Goal: Information Seeking & Learning: Check status

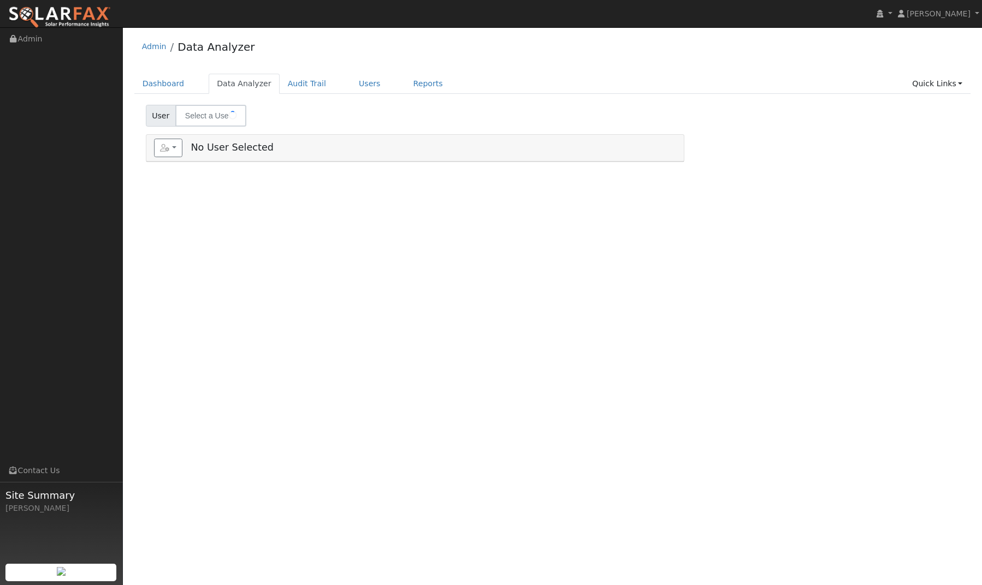
select select "7"
type input "[PERSON_NAME]"
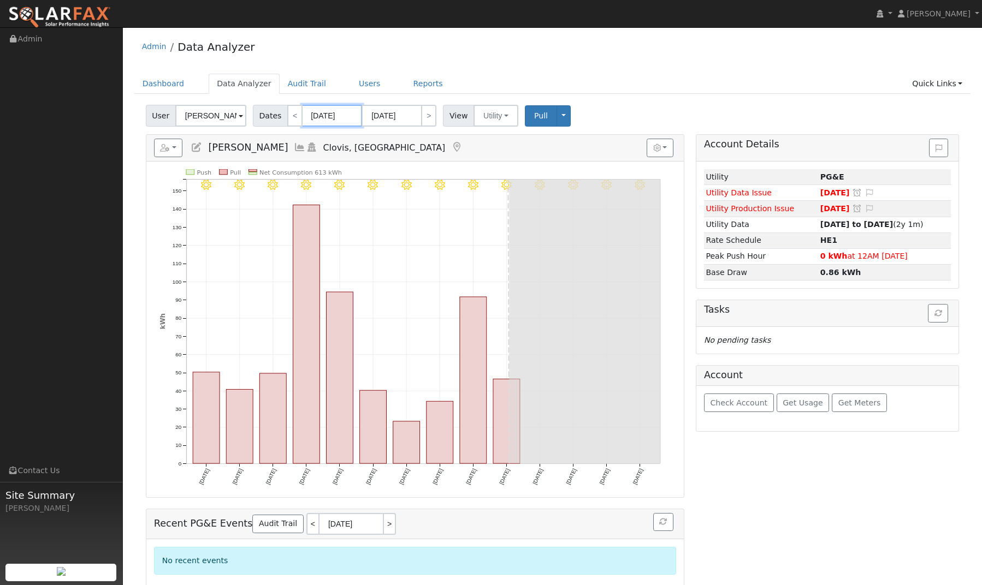
click at [320, 116] on input "[DATE]" at bounding box center [332, 116] width 60 height 22
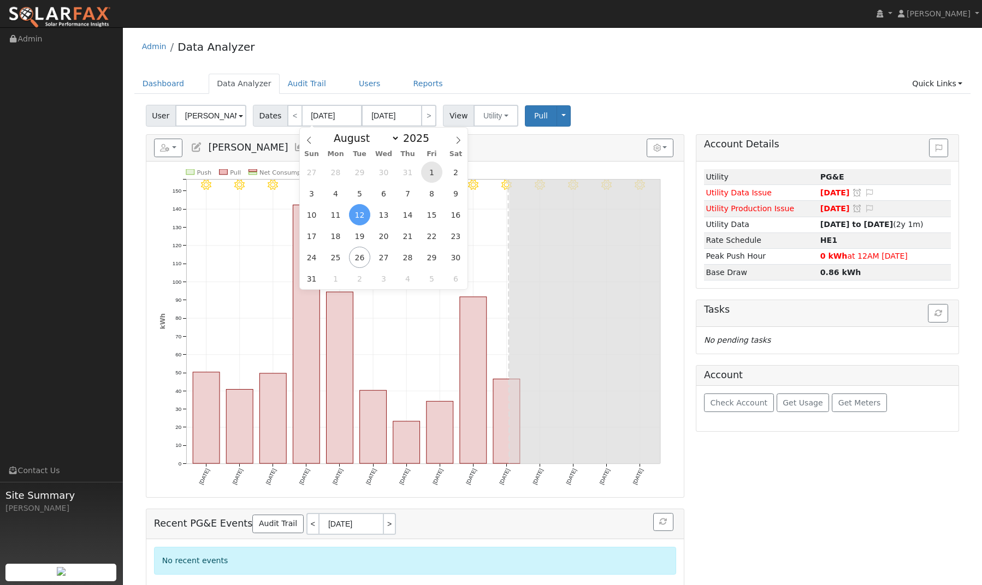
click at [435, 171] on span "1" at bounding box center [431, 172] width 21 height 21
type input "[DATE]"
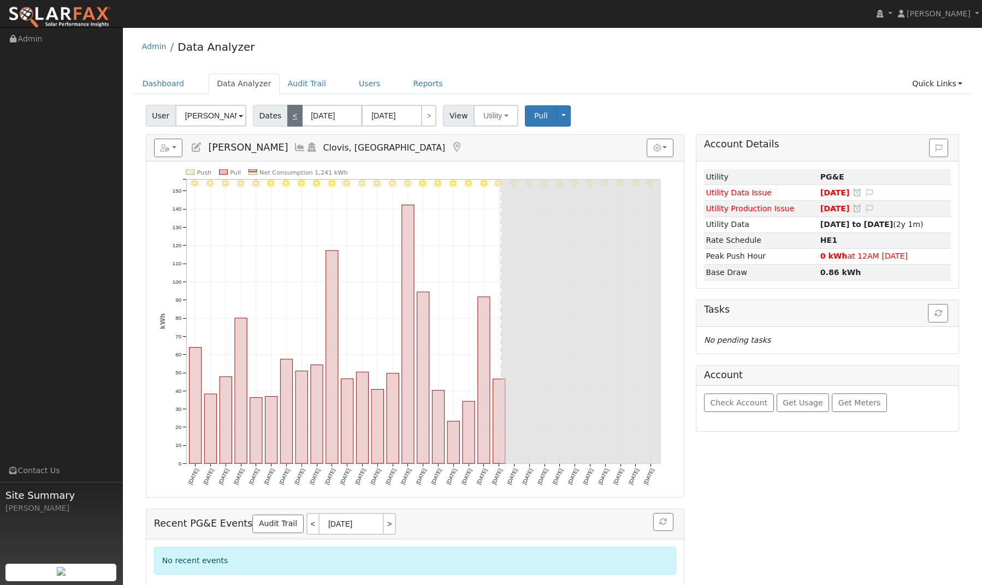
click at [295, 117] on link "<" at bounding box center [294, 116] width 15 height 22
type input "[DATE]"
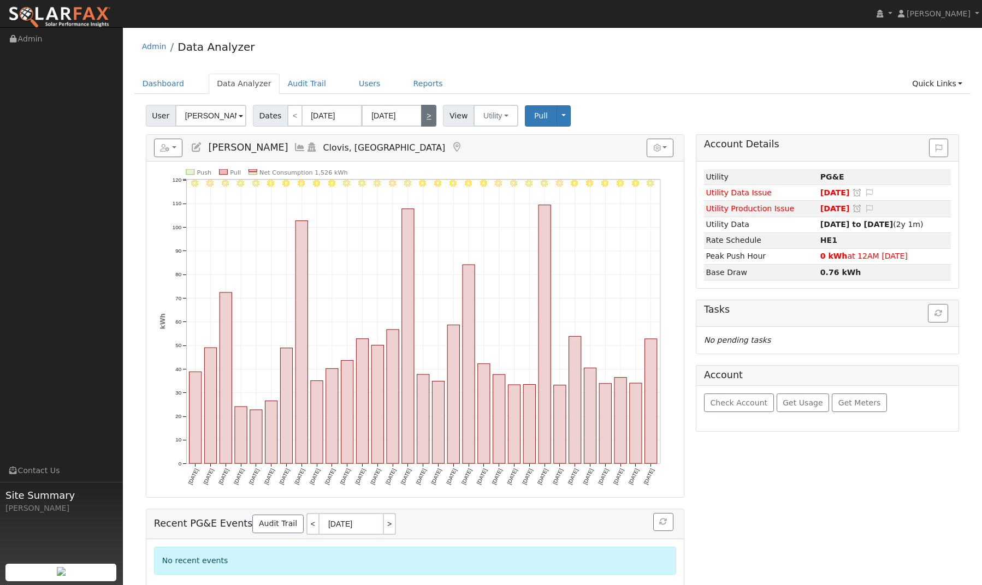
click at [425, 116] on link ">" at bounding box center [428, 116] width 15 height 22
type input "[DATE]"
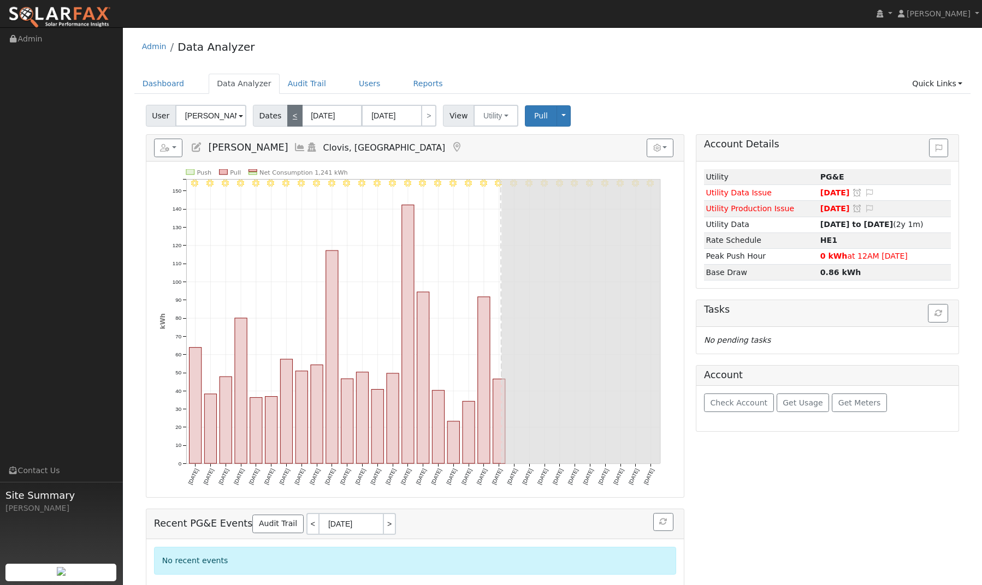
click at [294, 121] on link "<" at bounding box center [294, 116] width 15 height 22
type input "[DATE]"
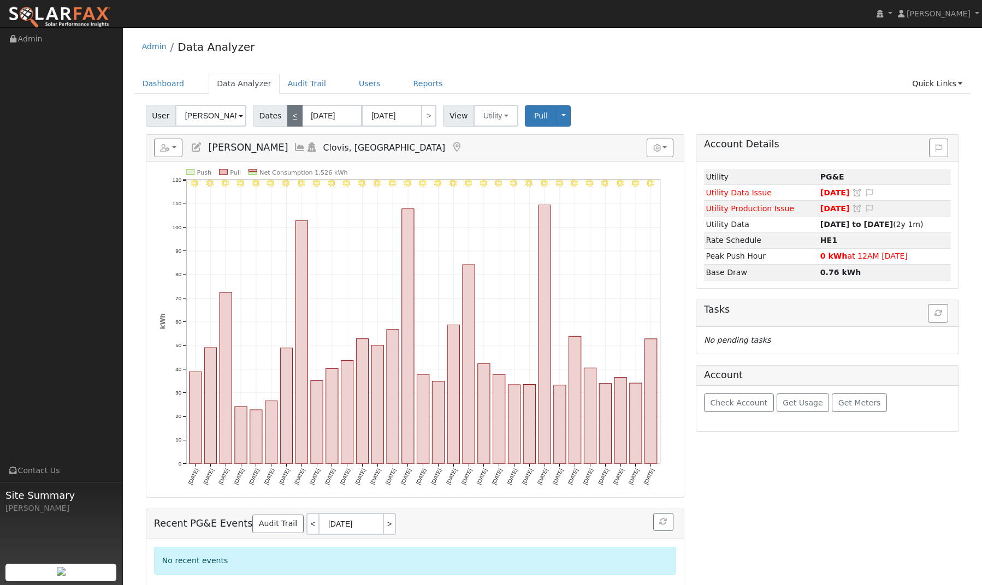
click at [290, 118] on link "<" at bounding box center [294, 116] width 15 height 22
type input "[DATE]"
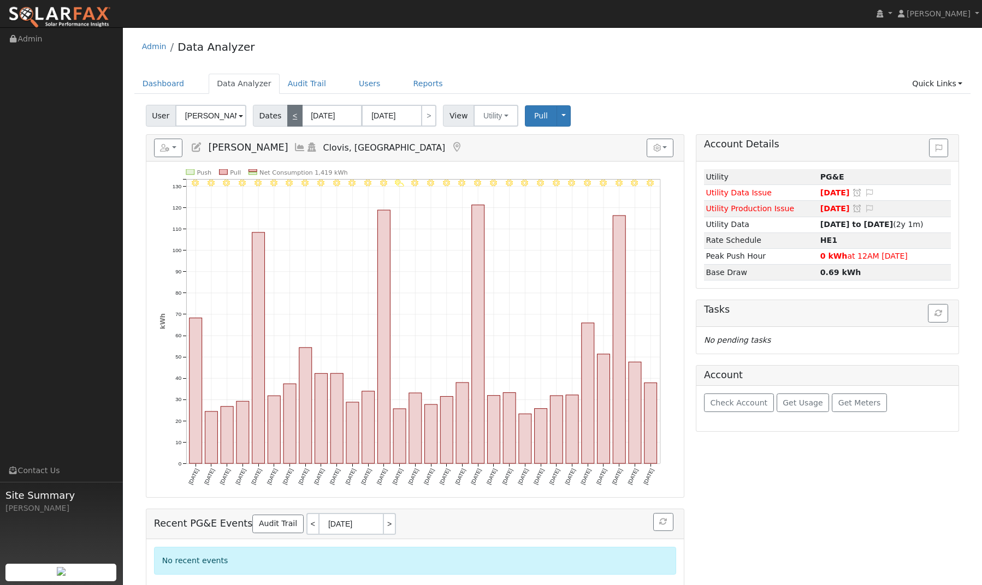
click at [290, 118] on link "<" at bounding box center [294, 116] width 15 height 22
type input "[DATE]"
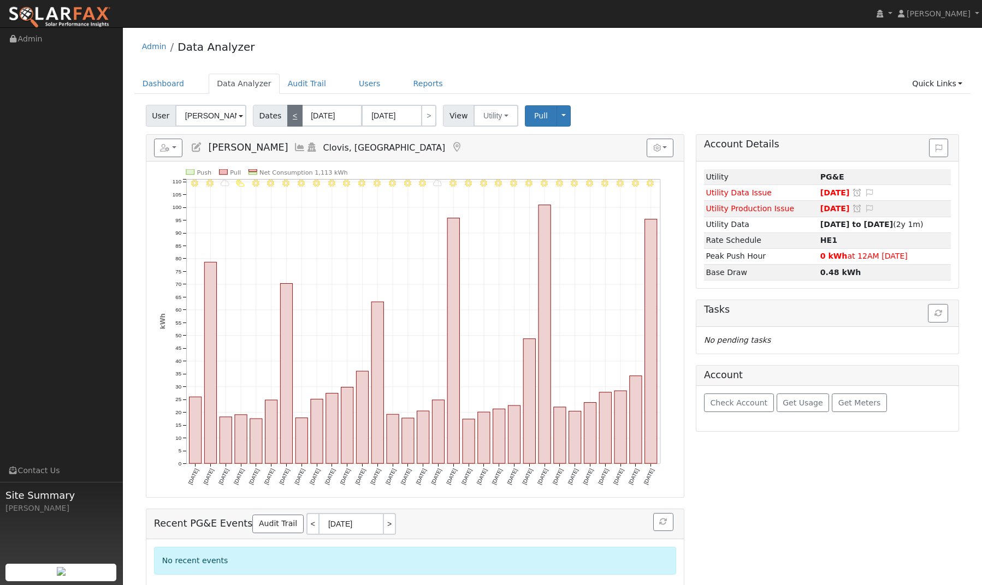
click at [290, 118] on link "<" at bounding box center [294, 116] width 15 height 22
type input "[DATE]"
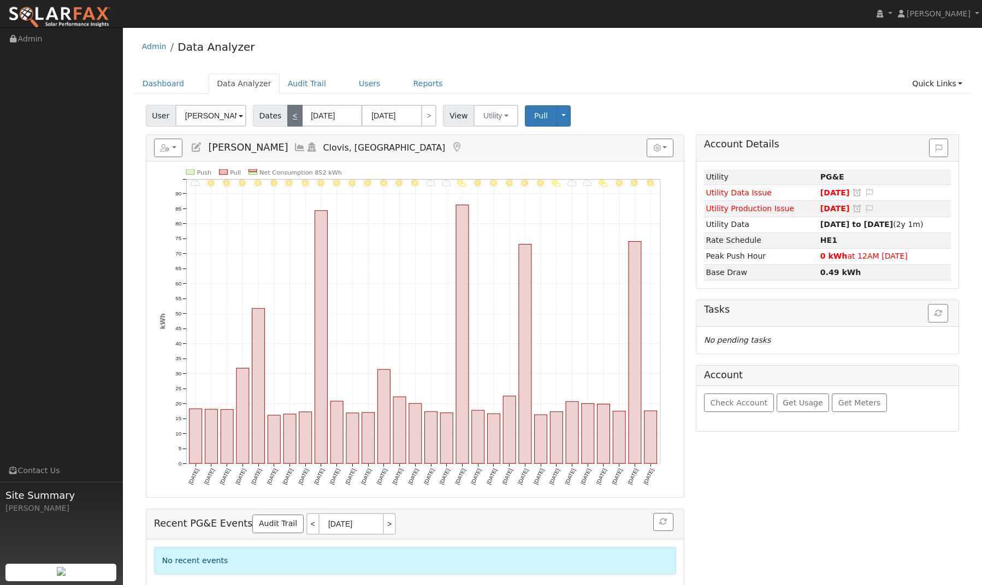
click at [290, 118] on link "<" at bounding box center [294, 116] width 15 height 22
type input "[DATE]"
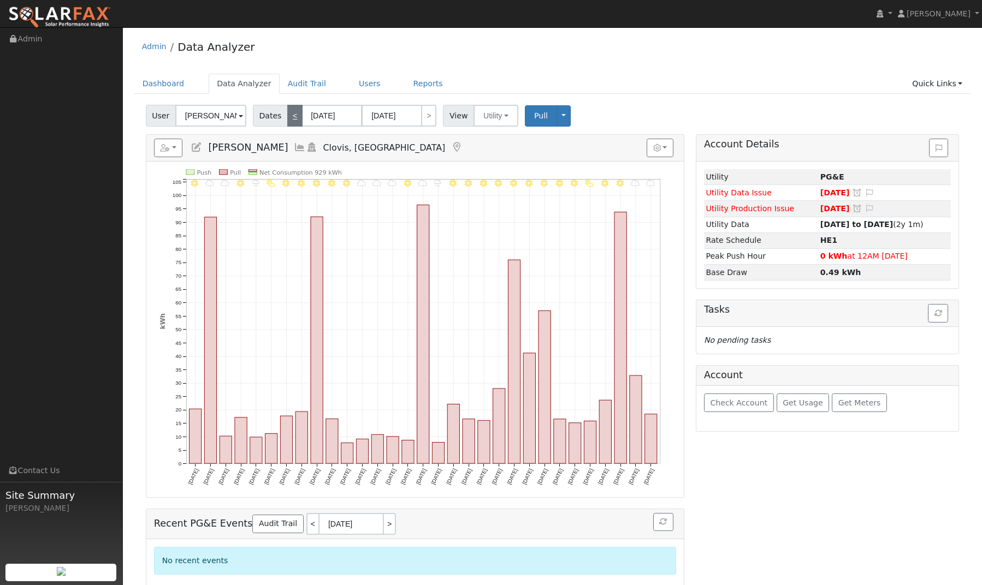
click at [290, 118] on link "<" at bounding box center [294, 116] width 15 height 22
type input "[DATE]"
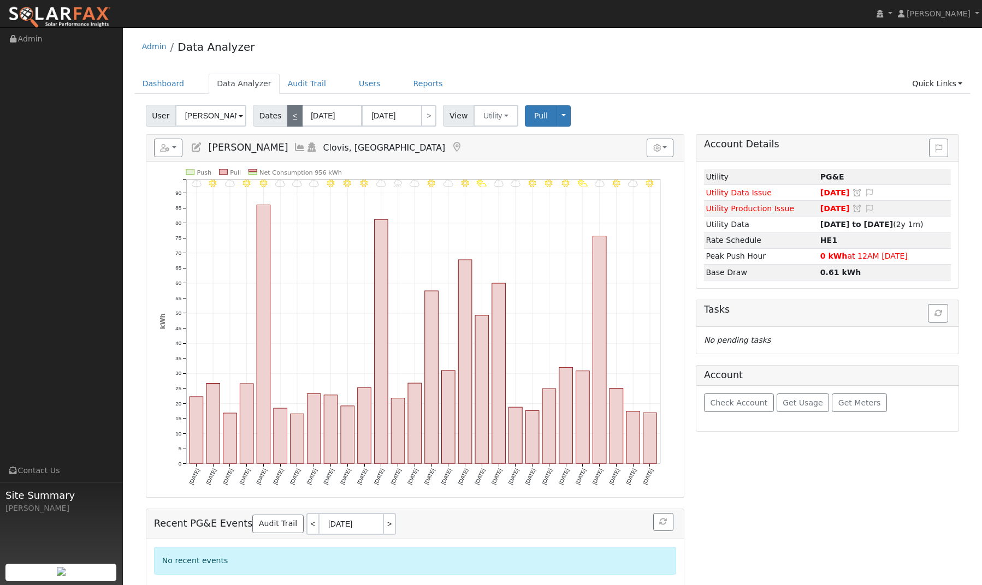
click at [290, 118] on link "<" at bounding box center [294, 116] width 15 height 22
type input "[DATE]"
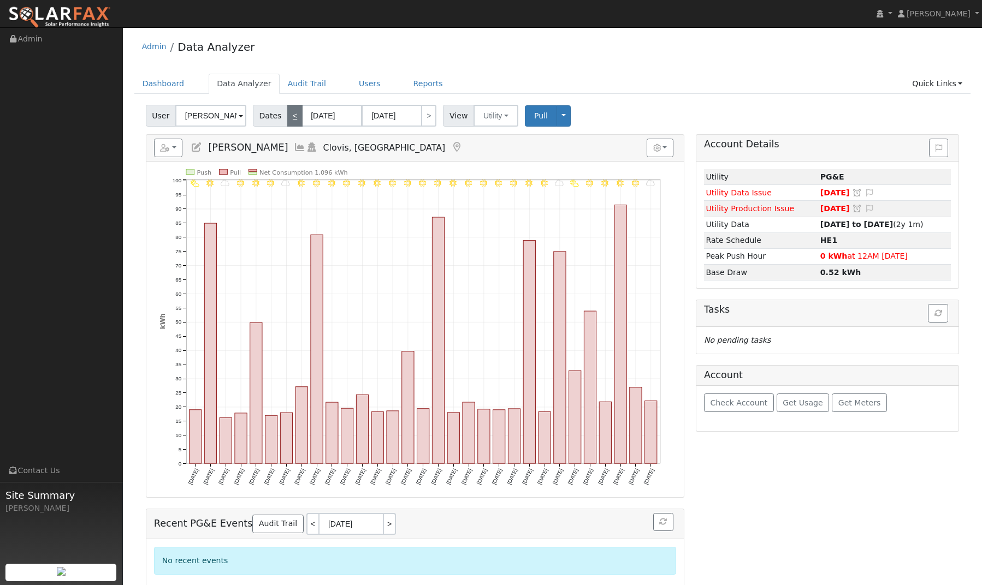
click at [290, 118] on link "<" at bounding box center [294, 116] width 15 height 22
type input "[DATE]"
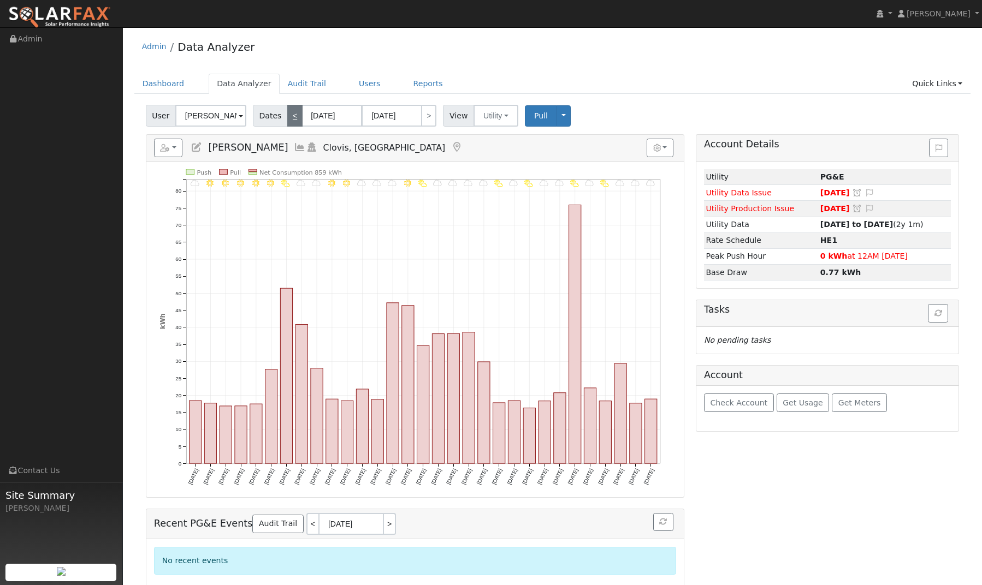
click at [290, 118] on link "<" at bounding box center [294, 116] width 15 height 22
type input "[DATE]"
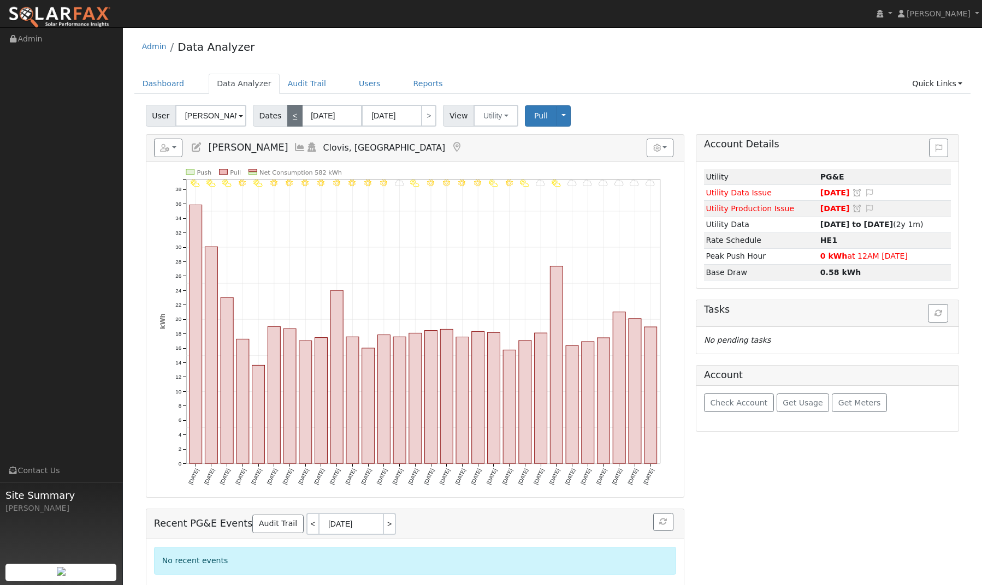
click at [290, 118] on link "<" at bounding box center [294, 116] width 15 height 22
type input "[DATE]"
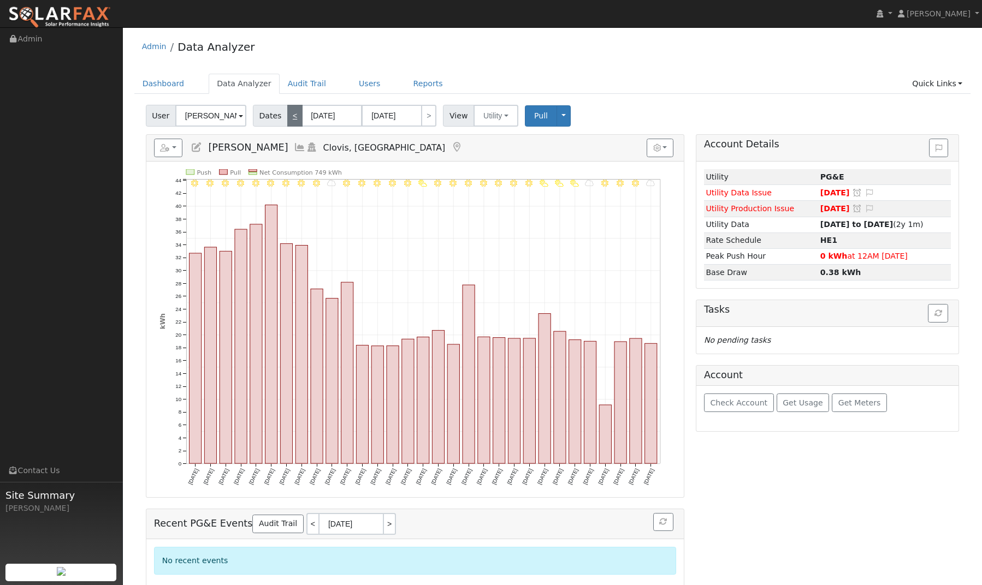
click at [290, 118] on link "<" at bounding box center [294, 116] width 15 height 22
type input "[DATE]"
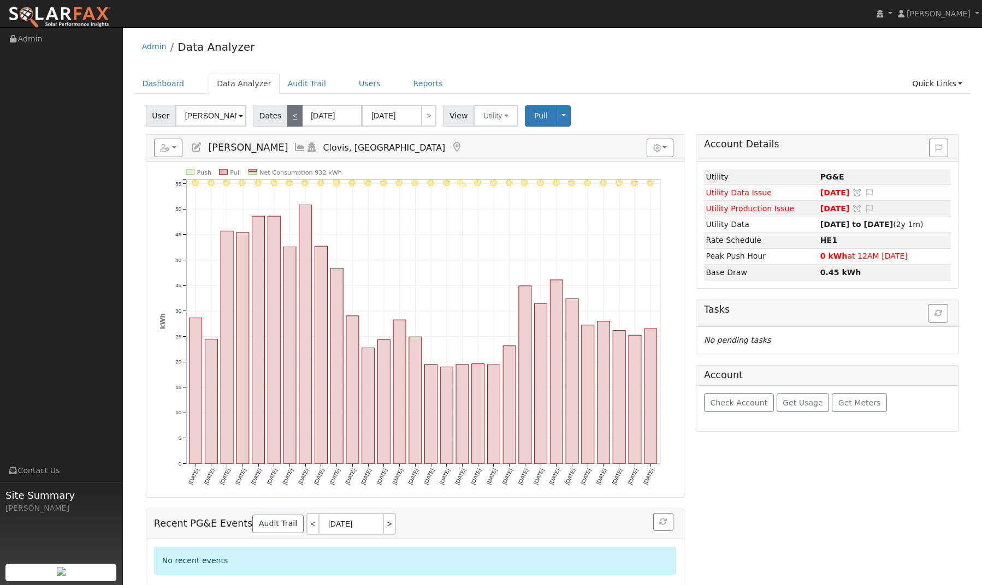
click at [290, 118] on link "<" at bounding box center [294, 116] width 15 height 22
type input "[DATE]"
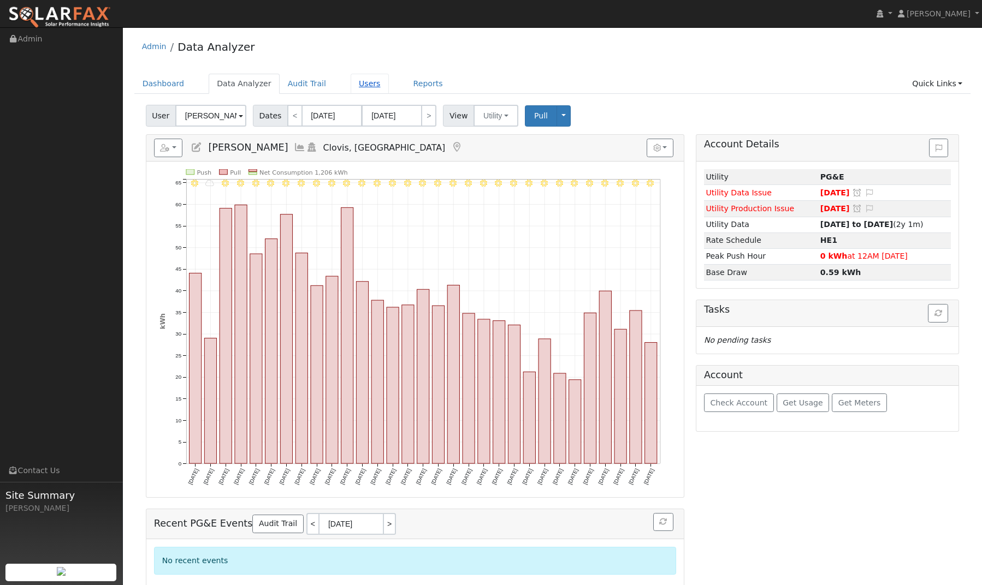
click at [365, 86] on link "Users" at bounding box center [369, 84] width 38 height 20
